Goal: Find specific page/section: Find specific page/section

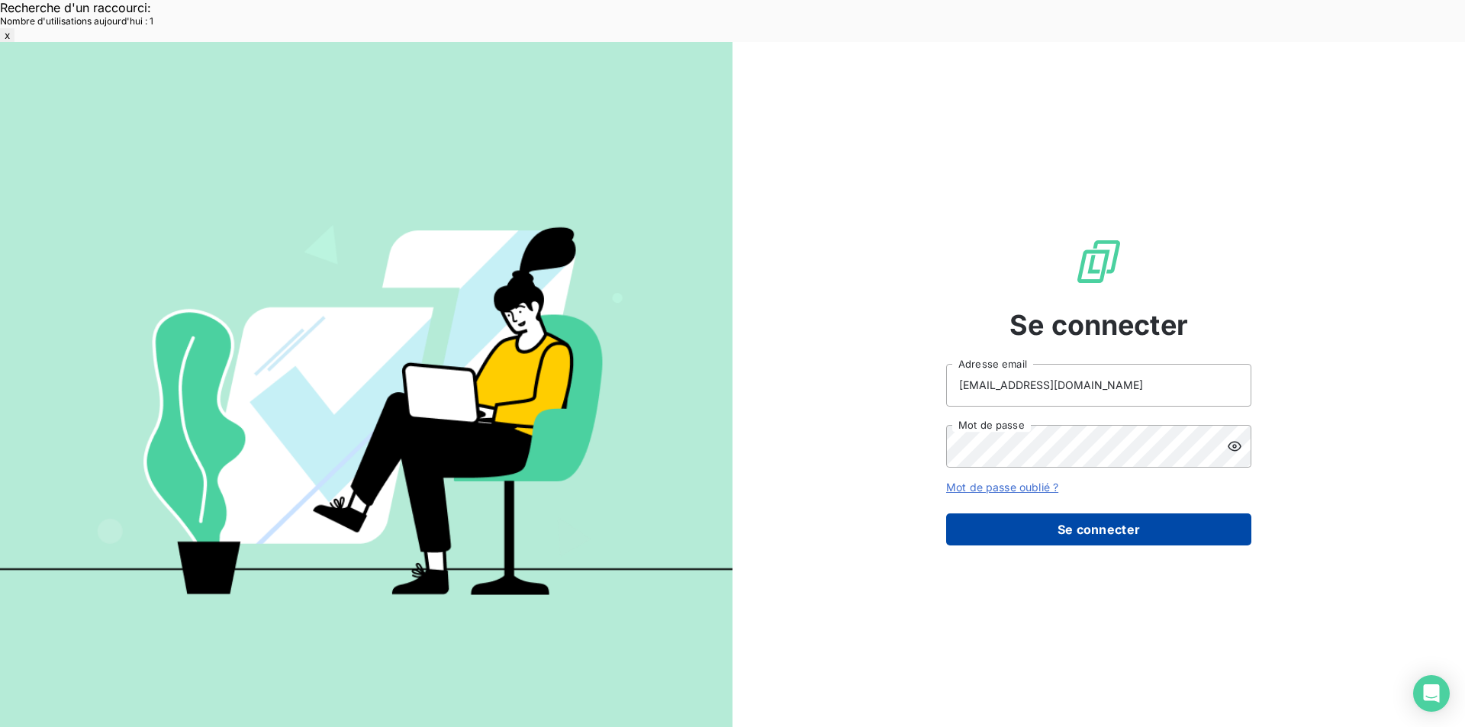
click at [1026, 513] on button "Se connecter" at bounding box center [1098, 529] width 305 height 32
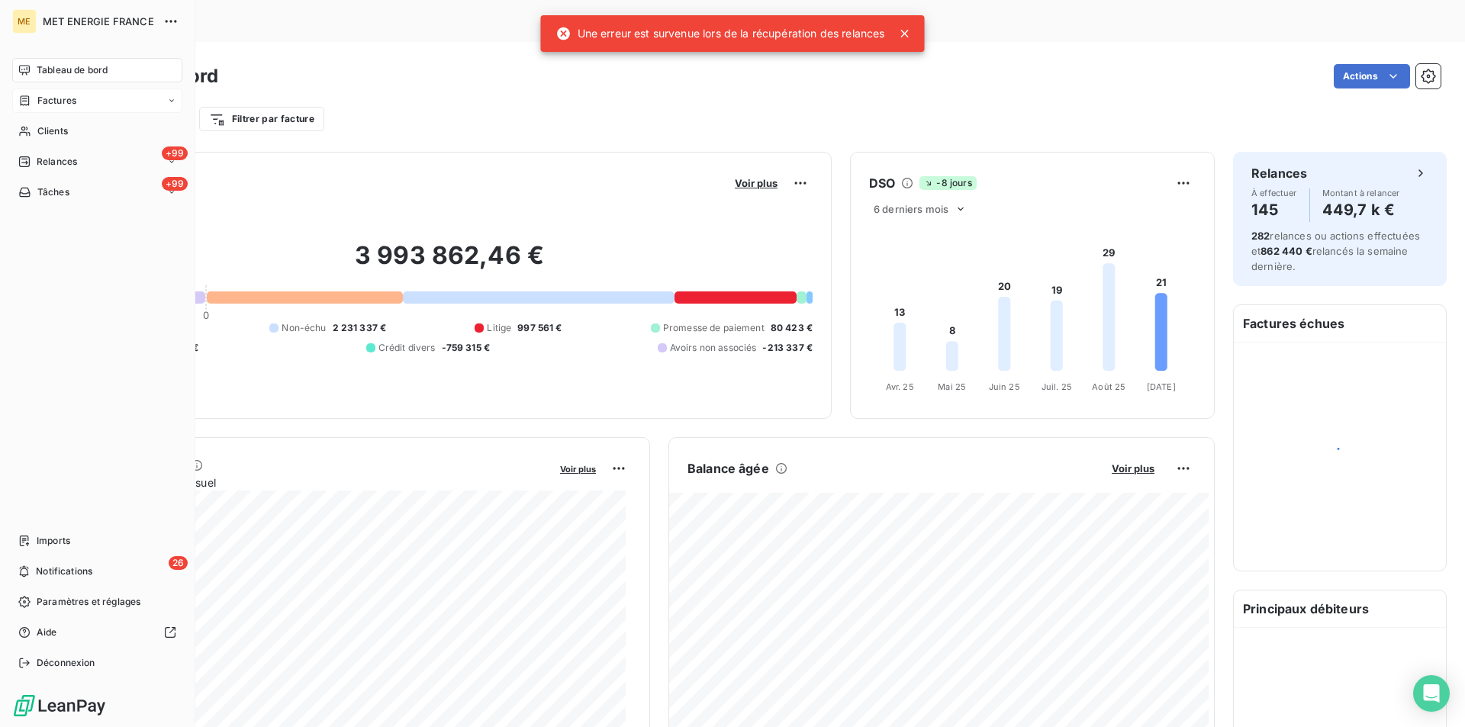
click at [62, 101] on span "Factures" at bounding box center [56, 101] width 39 height 14
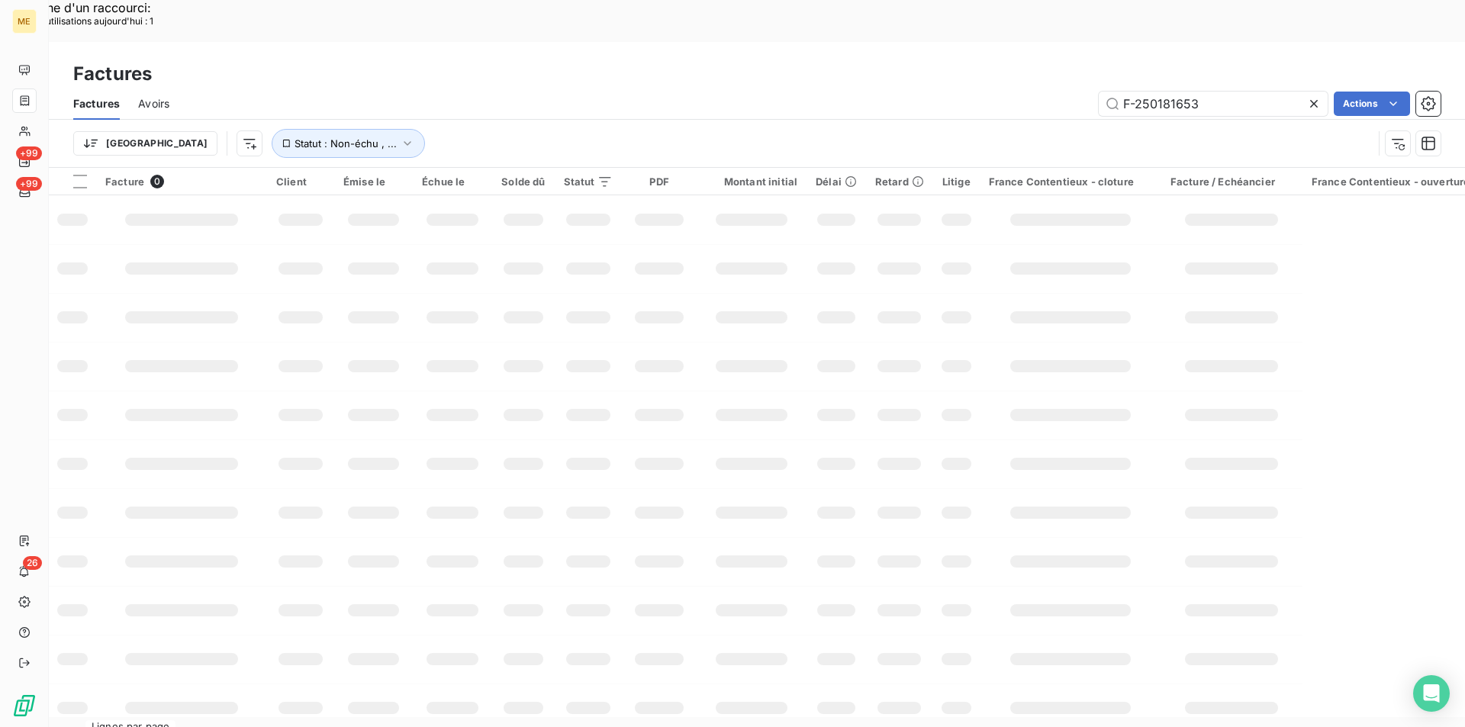
drag, startPoint x: 1213, startPoint y: 62, endPoint x: 1024, endPoint y: 71, distance: 189.4
click at [1024, 92] on div "F-250181653 Actions" at bounding box center [814, 104] width 1253 height 24
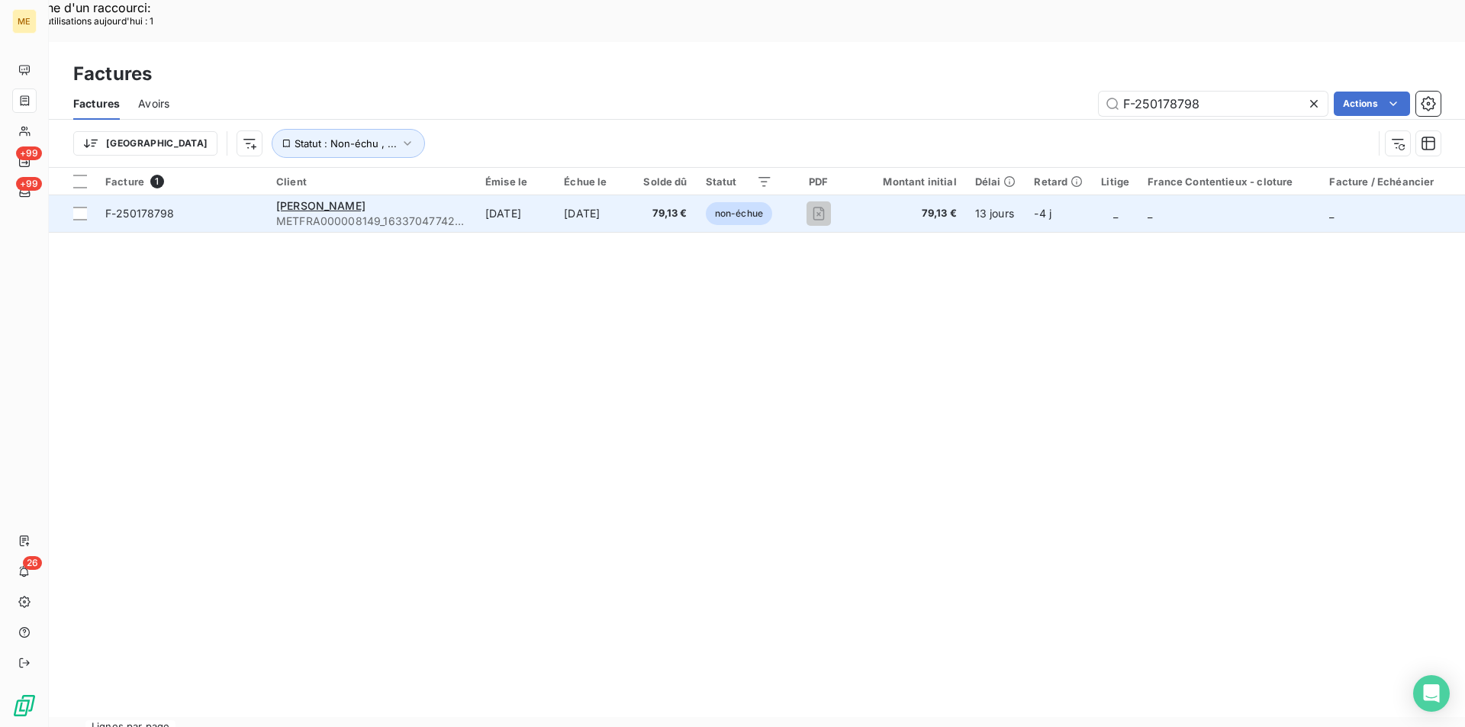
type input "F-250178798"
click at [198, 206] on span "F-250178798" at bounding box center [181, 213] width 153 height 15
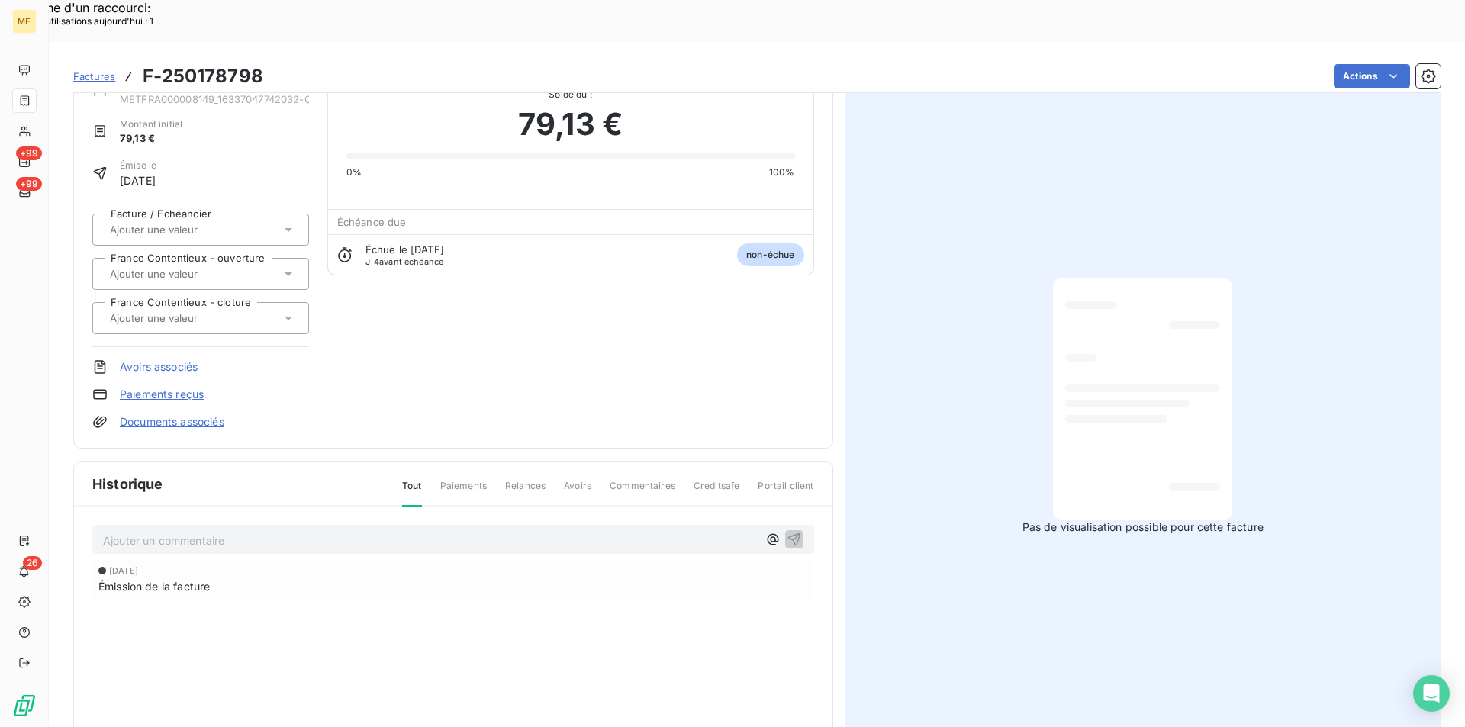
scroll to position [117, 0]
